Goal: Complete application form: Complete application form

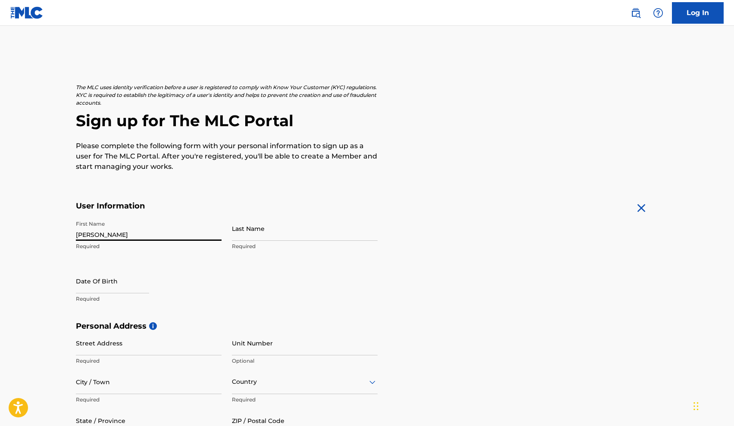
type input "[PERSON_NAME]"
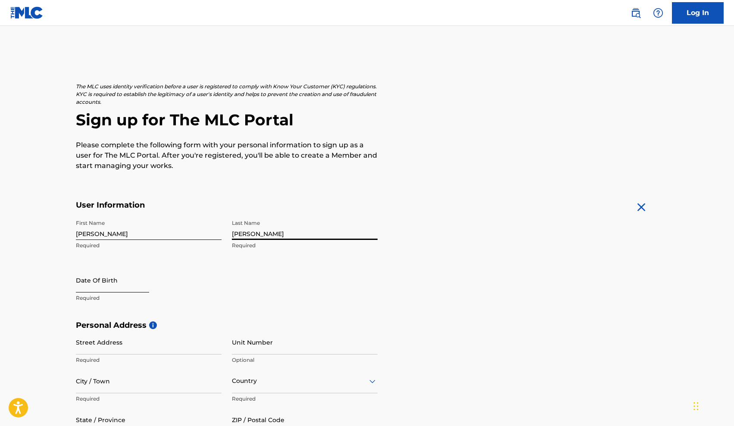
type input "[PERSON_NAME]"
select select "8"
select select "2025"
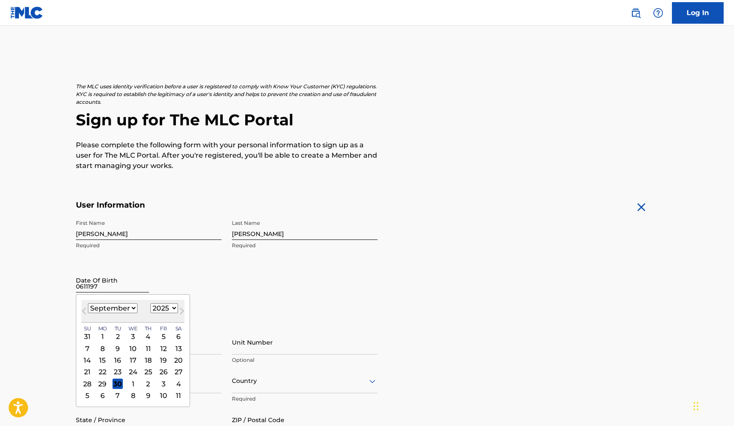
type input "06111979"
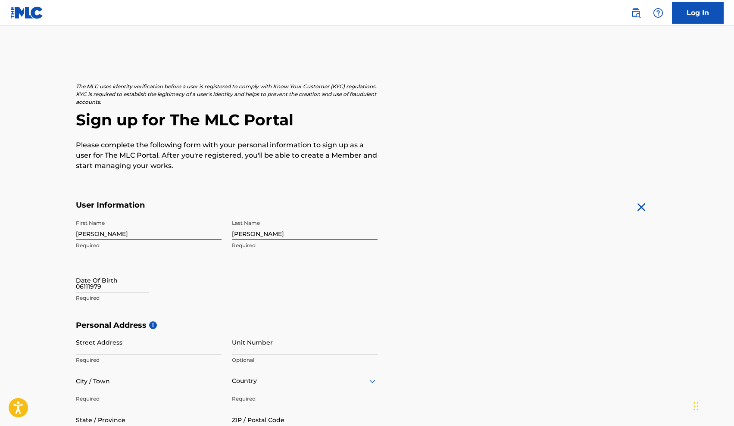
click at [260, 290] on div "First Name [PERSON_NAME] Required Last Name [PERSON_NAME] Required Date Of Birt…" at bounding box center [227, 268] width 302 height 105
select select "8"
select select "2025"
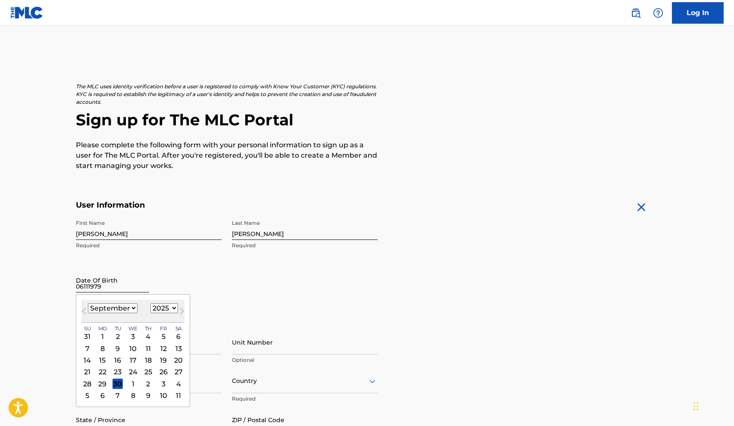
click at [95, 288] on input "06111979" at bounding box center [112, 280] width 73 height 25
type input "[DATE]"
click at [134, 233] on input "[PERSON_NAME]" at bounding box center [149, 228] width 146 height 25
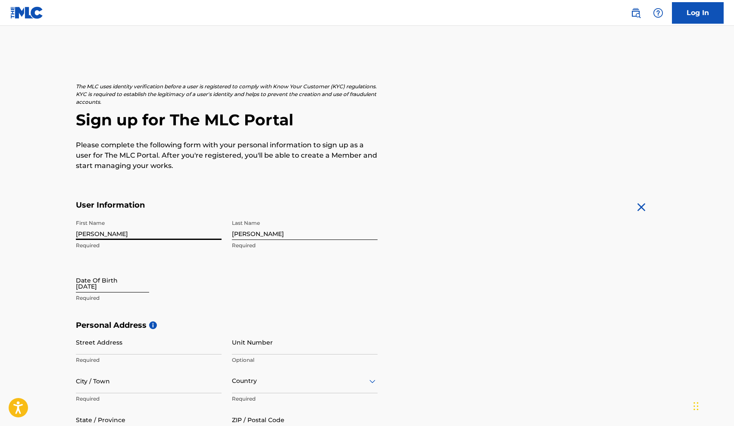
select select "8"
select select "2025"
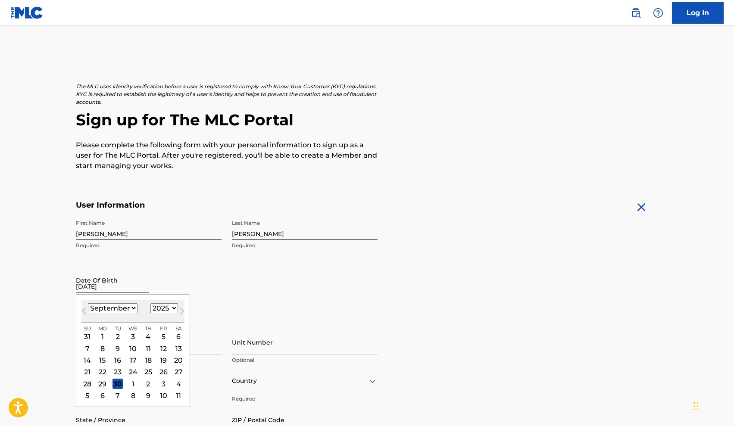
click at [81, 290] on input "[DATE]" at bounding box center [112, 280] width 73 height 25
select select "5"
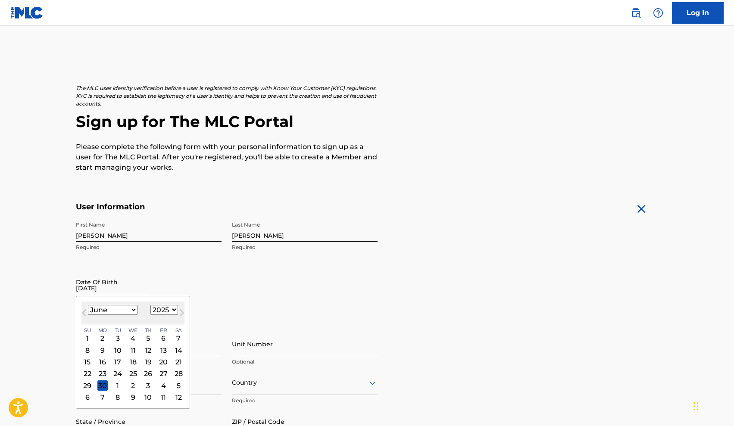
scroll to position [0, 0]
select select "1970"
click at [143, 350] on div "11" at bounding box center [148, 350] width 10 height 10
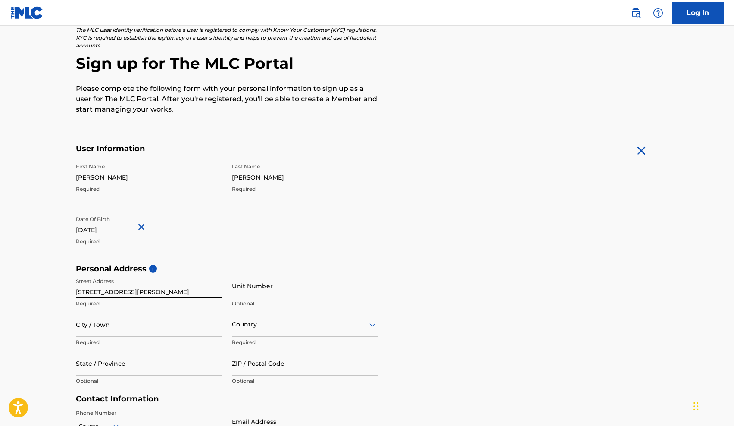
type input "[STREET_ADDRESS][PERSON_NAME]"
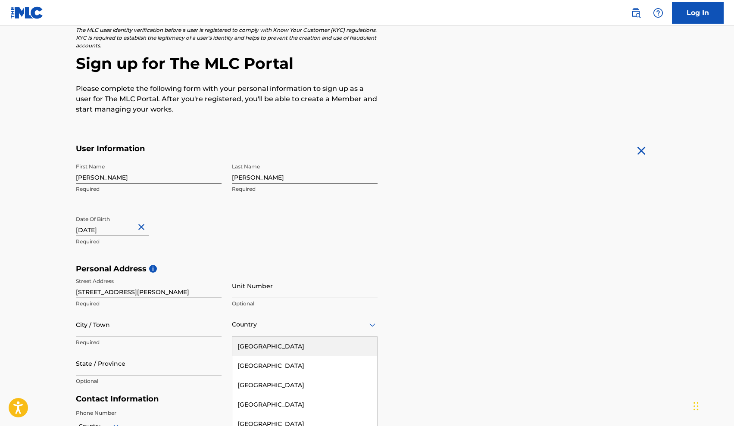
scroll to position [98, 0]
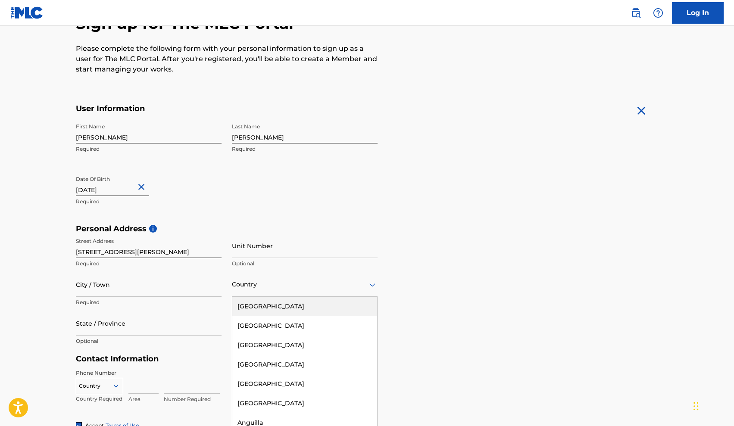
click at [248, 297] on div "[GEOGRAPHIC_DATA], 1 of 223. 223 results available. Use Up and Down to choose o…" at bounding box center [305, 284] width 146 height 25
click at [252, 308] on div "[GEOGRAPHIC_DATA]" at bounding box center [304, 306] width 145 height 19
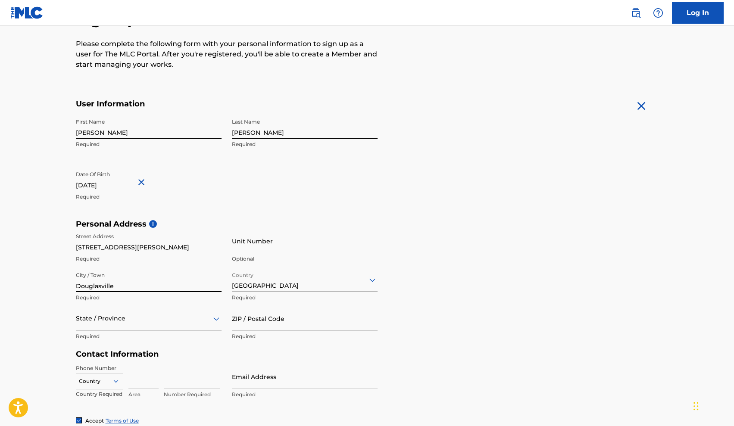
scroll to position [101, 0]
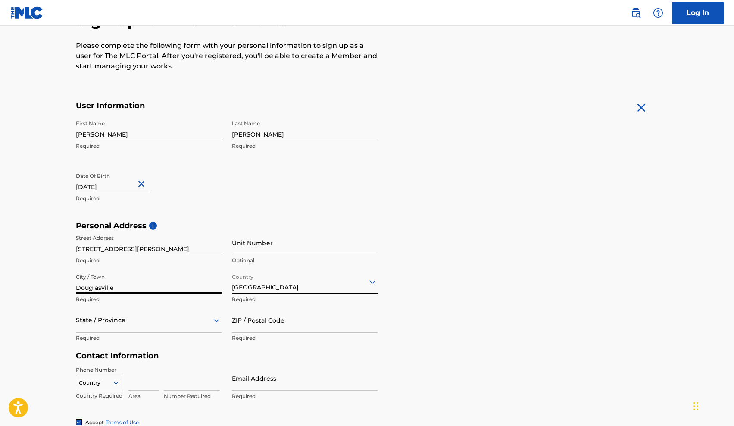
type input "Douglasville"
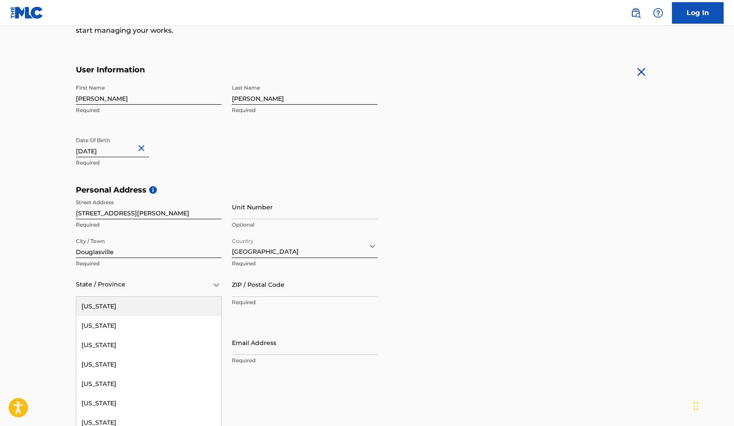
click at [92, 297] on div "[US_STATE], 1 of 57. 57 results available. Use Up and Down to choose options, p…" at bounding box center [149, 284] width 146 height 25
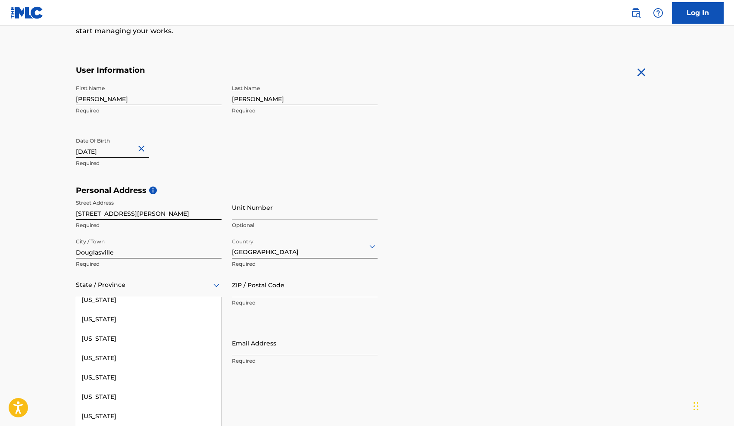
scroll to position [217, 0]
click at [102, 306] on div "[US_STATE]" at bounding box center [148, 303] width 145 height 19
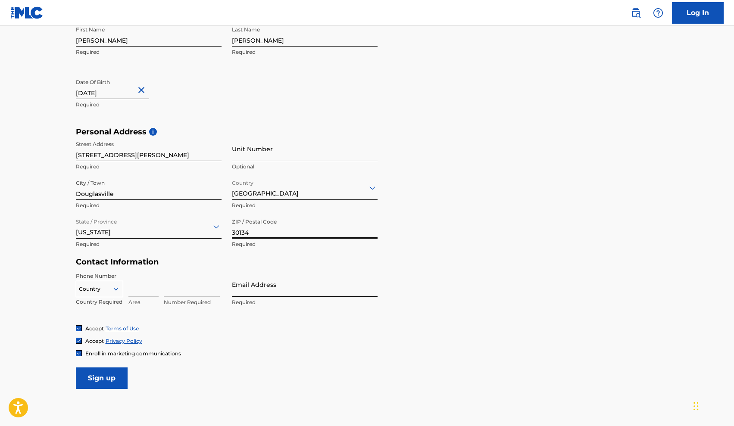
scroll to position [196, 0]
type input "30134"
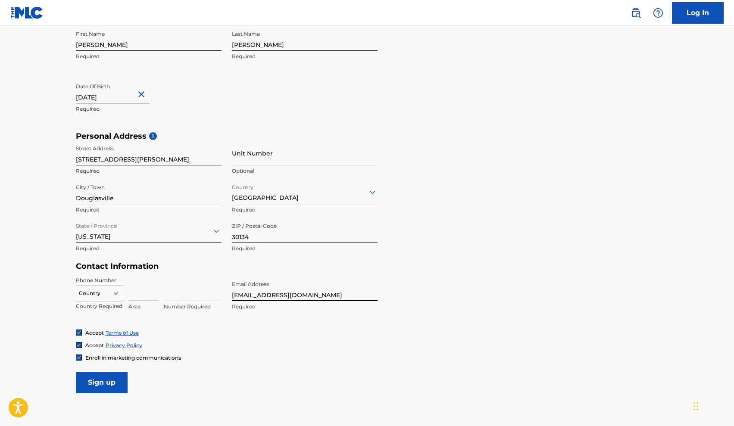
scroll to position [190, 0]
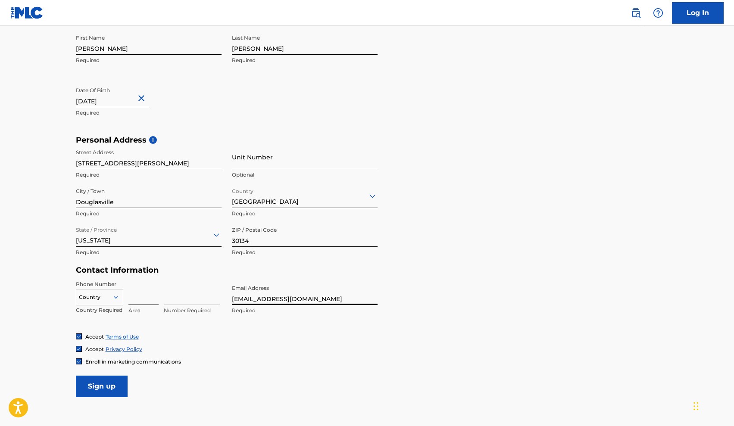
type input "[EMAIL_ADDRESS][DOMAIN_NAME]"
click at [136, 296] on input at bounding box center [143, 292] width 30 height 25
type input "217"
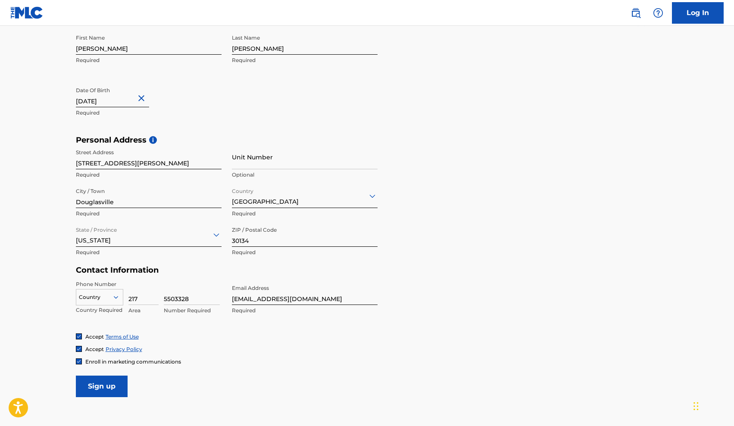
type input "5503328"
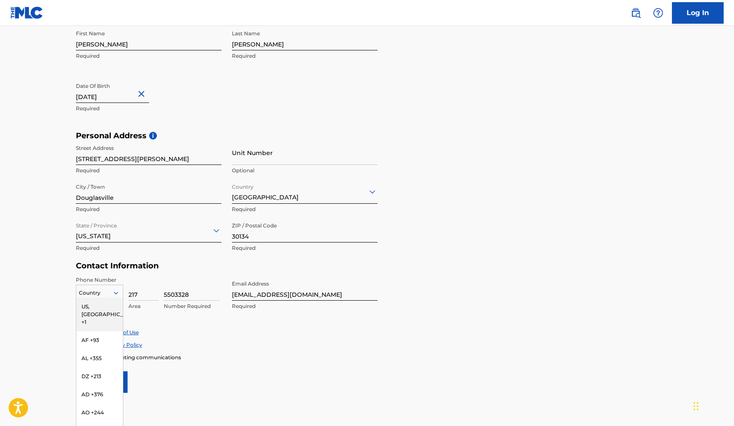
click at [116, 295] on icon at bounding box center [116, 293] width 8 height 8
click at [110, 304] on div "US, [GEOGRAPHIC_DATA] +1" at bounding box center [99, 316] width 47 height 34
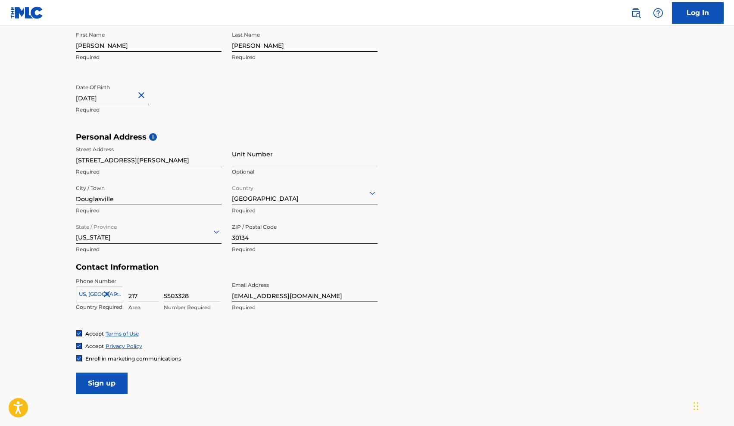
scroll to position [190, 0]
click at [106, 381] on input "Sign up" at bounding box center [102, 384] width 52 height 22
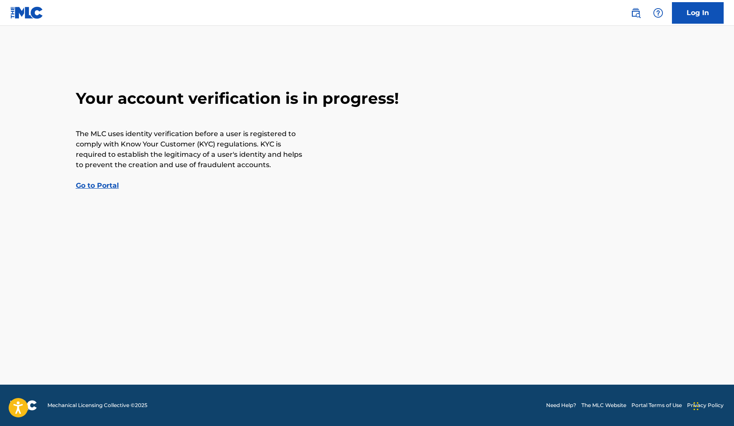
click at [97, 185] on link "Go to Portal" at bounding box center [97, 185] width 43 height 8
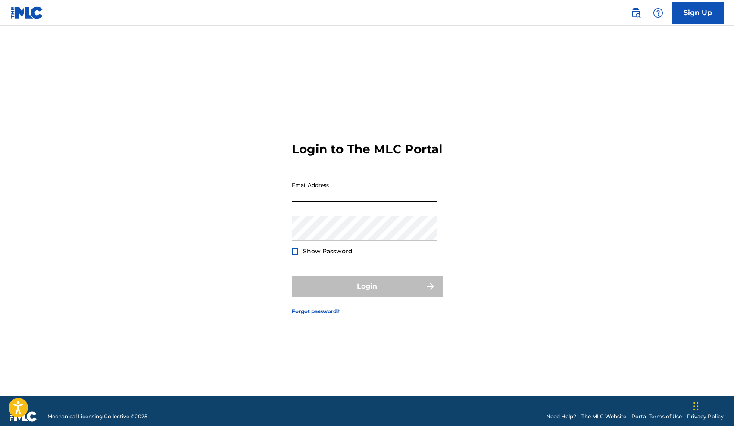
click at [229, 73] on div "Login to The MLC Portal Email Address Password Show Password Login Forgot passw…" at bounding box center [368, 221] width 604 height 349
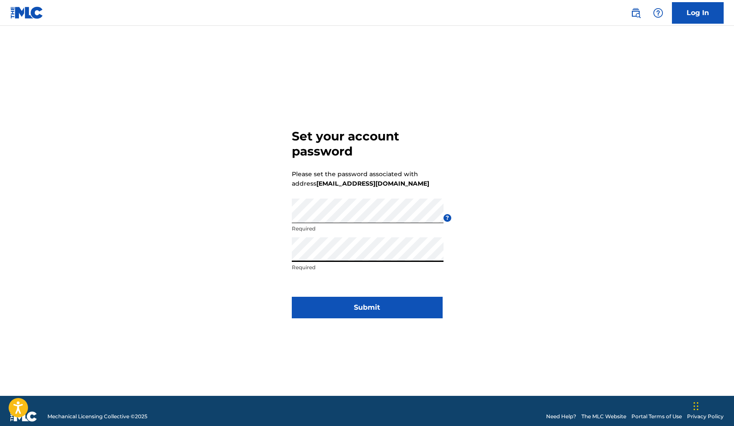
click at [368, 305] on button "Submit" at bounding box center [367, 308] width 151 height 22
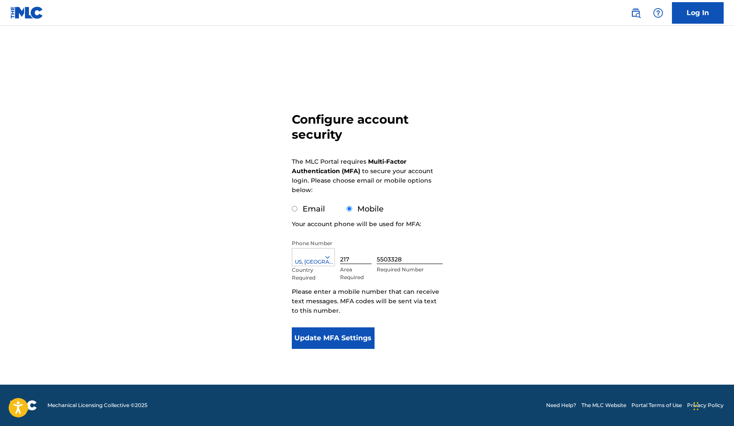
click at [338, 335] on button "Update MFA Settings" at bounding box center [333, 339] width 83 height 22
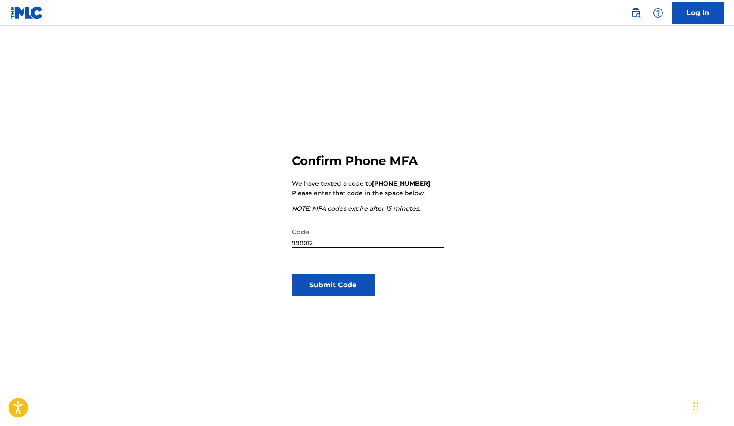
scroll to position [0, 0]
type input "998012"
click at [346, 285] on button "Submit Code" at bounding box center [333, 285] width 83 height 22
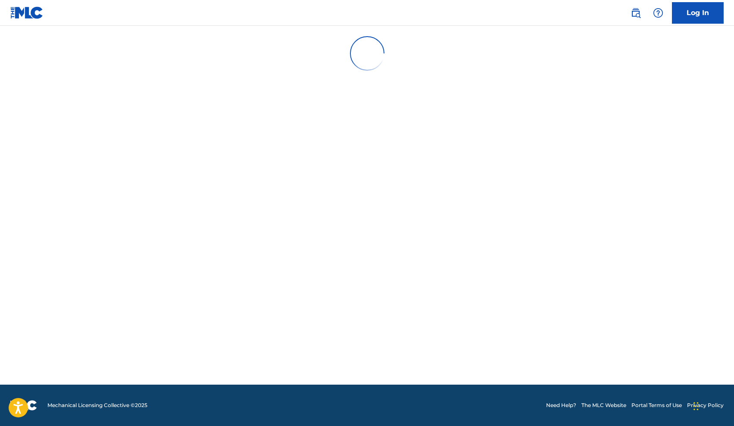
scroll to position [0, 0]
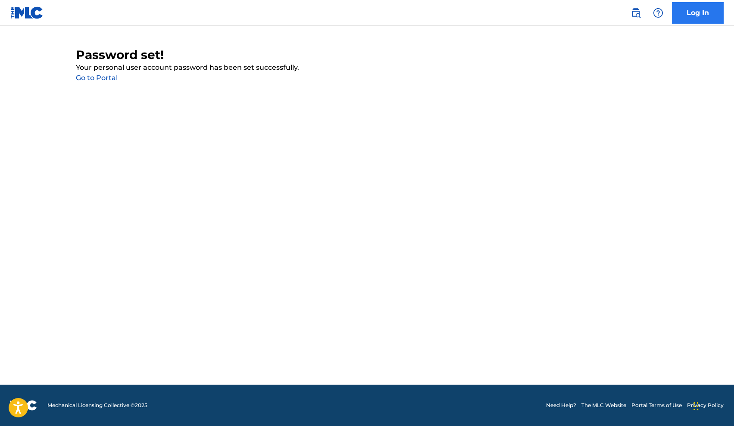
click at [693, 16] on link "Log In" at bounding box center [698, 13] width 52 height 22
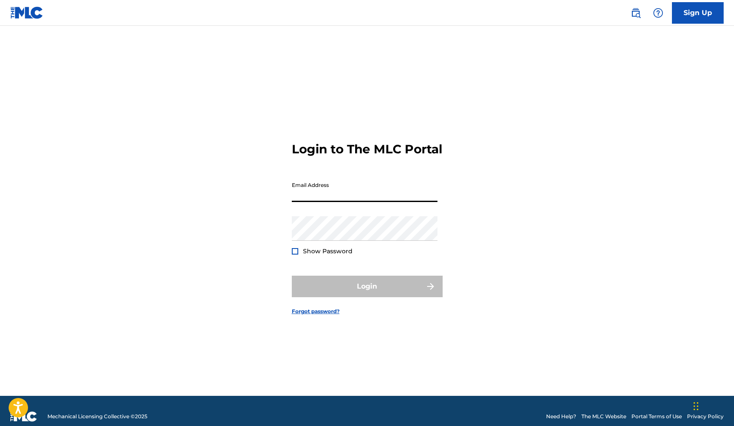
type input "[EMAIL_ADDRESS][DOMAIN_NAME]"
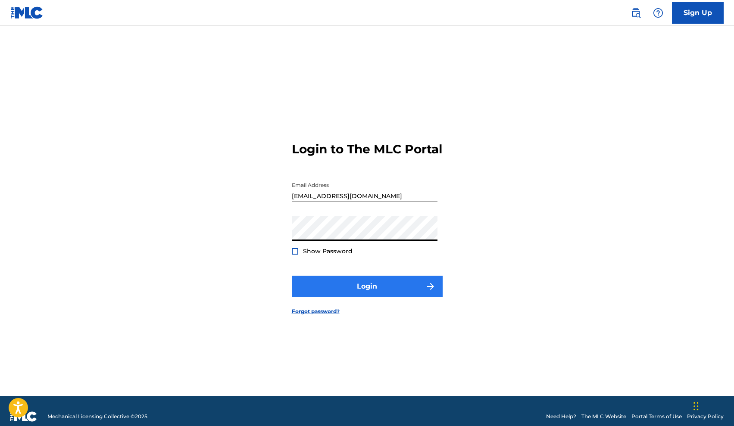
click at [366, 294] on button "Login" at bounding box center [367, 287] width 151 height 22
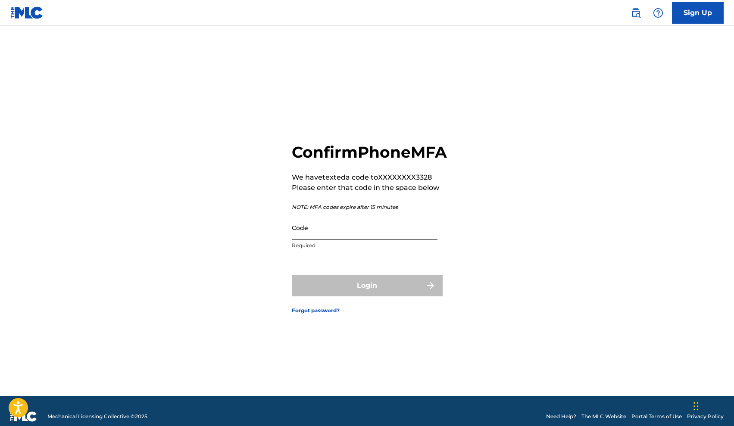
click at [314, 240] on input "Code" at bounding box center [365, 228] width 146 height 25
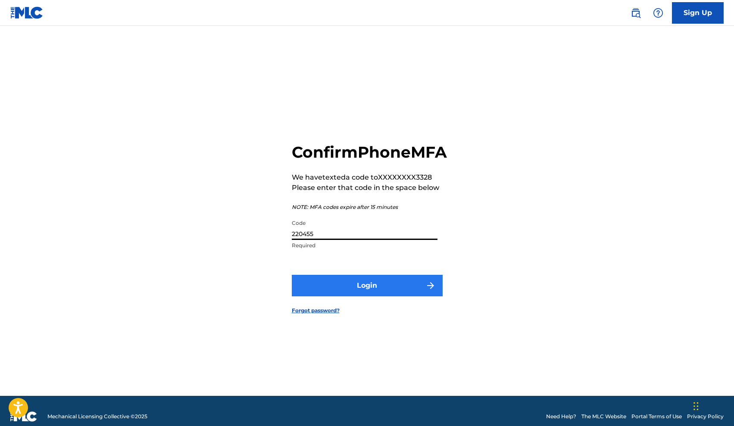
type input "220455"
click at [372, 297] on button "Login" at bounding box center [367, 286] width 151 height 22
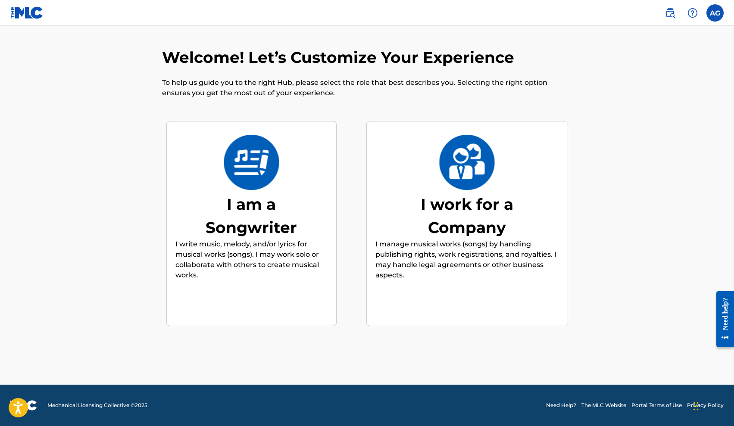
click at [249, 203] on div "I am a Songwriter" at bounding box center [251, 216] width 129 height 47
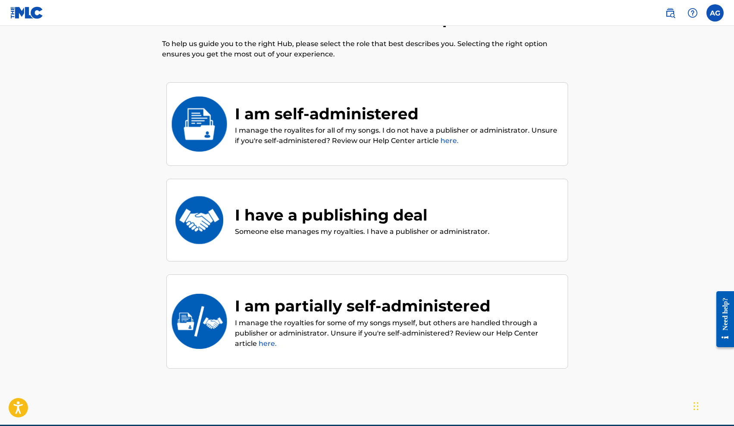
click at [339, 118] on div "I am self-administered" at bounding box center [397, 113] width 324 height 23
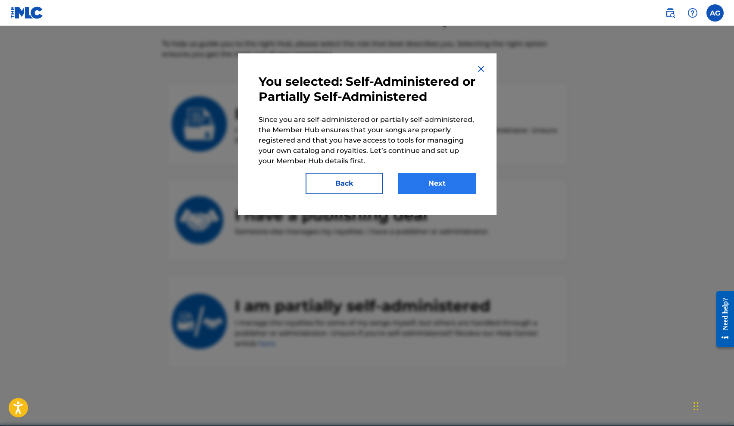
click at [437, 182] on button "Next" at bounding box center [437, 184] width 78 height 22
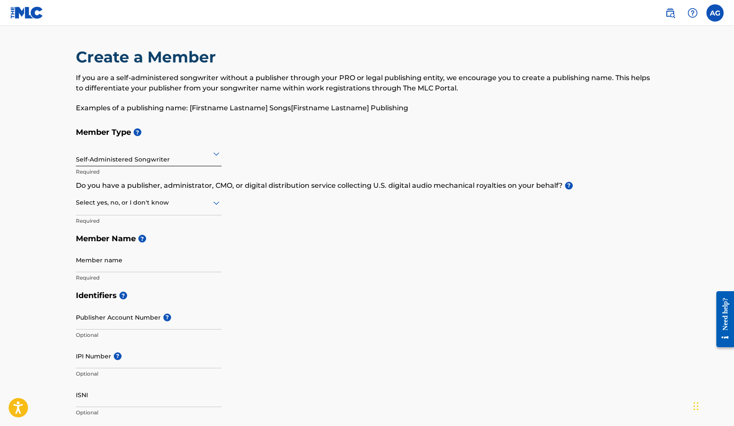
click at [217, 156] on icon at bounding box center [216, 154] width 6 height 3
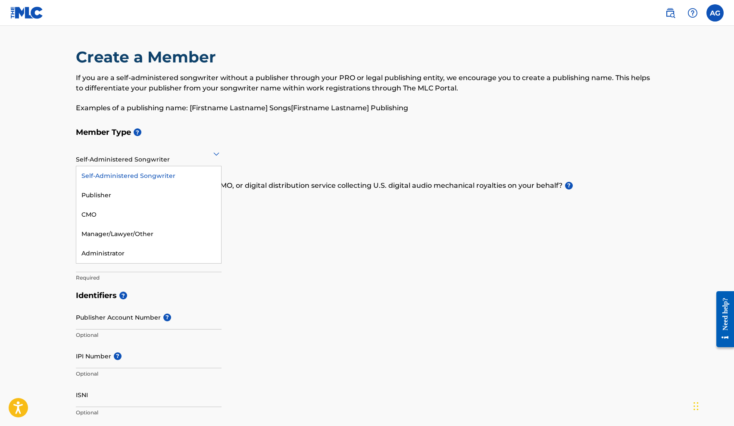
click at [217, 156] on icon at bounding box center [216, 154] width 6 height 3
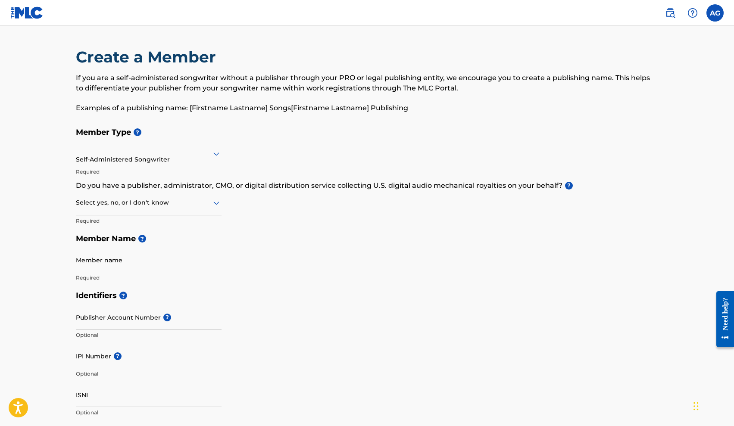
click at [217, 205] on icon at bounding box center [216, 203] width 6 height 3
click at [266, 206] on div "Member Type ? Self-Administered Songwriter Required Do you have a publisher, ad…" at bounding box center [367, 204] width 583 height 163
click at [215, 202] on icon at bounding box center [216, 203] width 6 height 3
click at [139, 246] on div "No" at bounding box center [148, 244] width 145 height 19
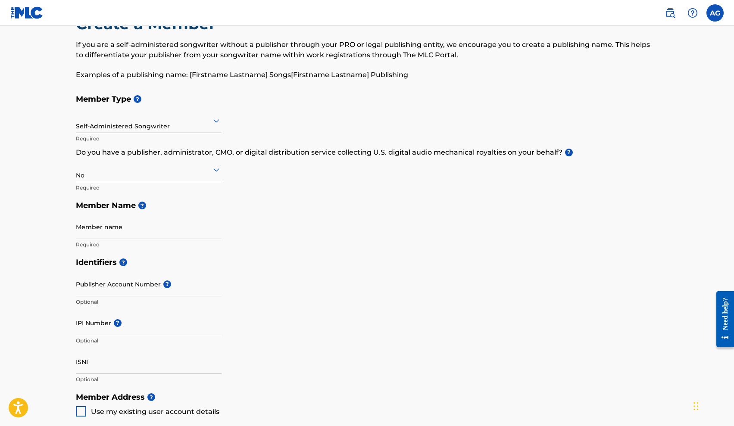
scroll to position [37, 0]
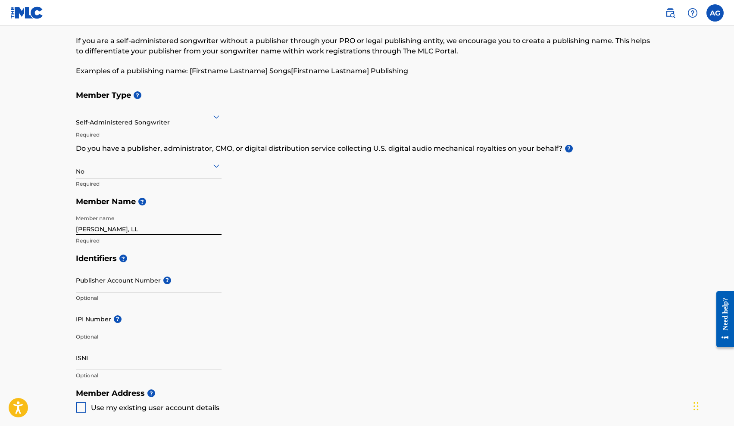
type input "Alexis Gwin, LLC"
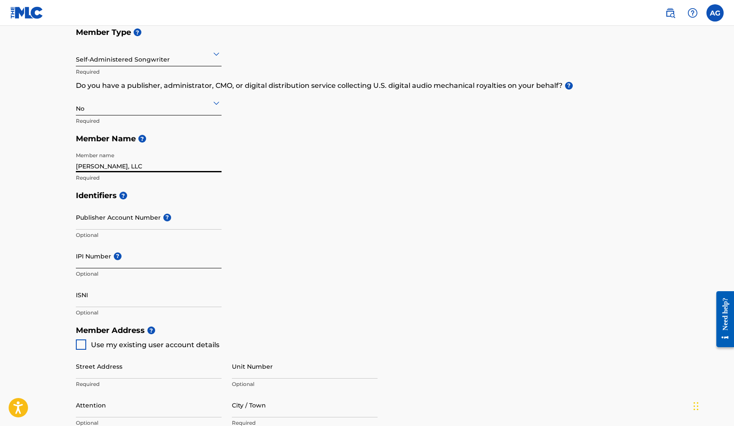
scroll to position [100, 0]
